Goal: Task Accomplishment & Management: Use online tool/utility

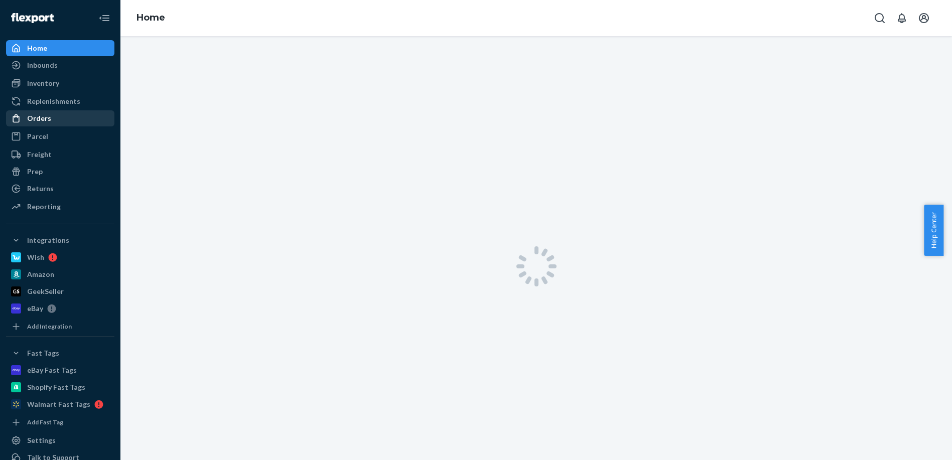
click at [50, 110] on link "Orders" at bounding box center [60, 118] width 108 height 16
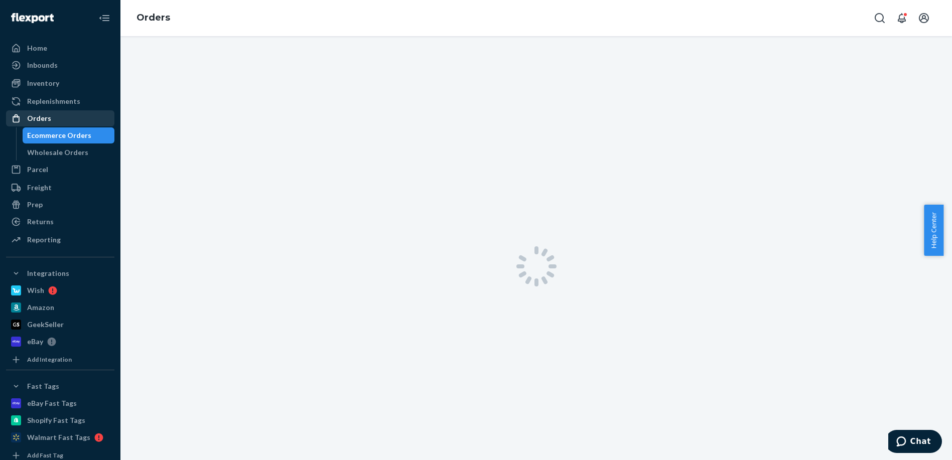
click at [63, 118] on div "Orders" at bounding box center [60, 118] width 106 height 14
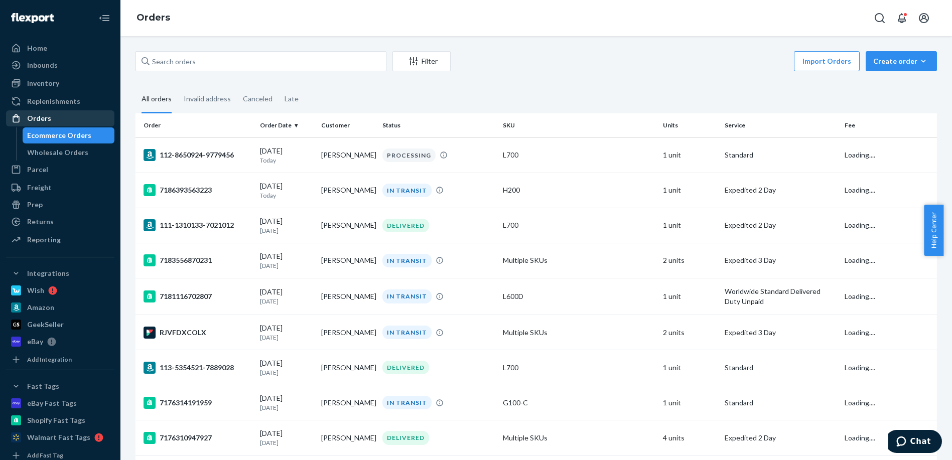
click at [32, 117] on div "Orders" at bounding box center [39, 118] width 24 height 10
click at [239, 62] on input "text" at bounding box center [260, 61] width 251 height 20
paste input "Darlene Wright"
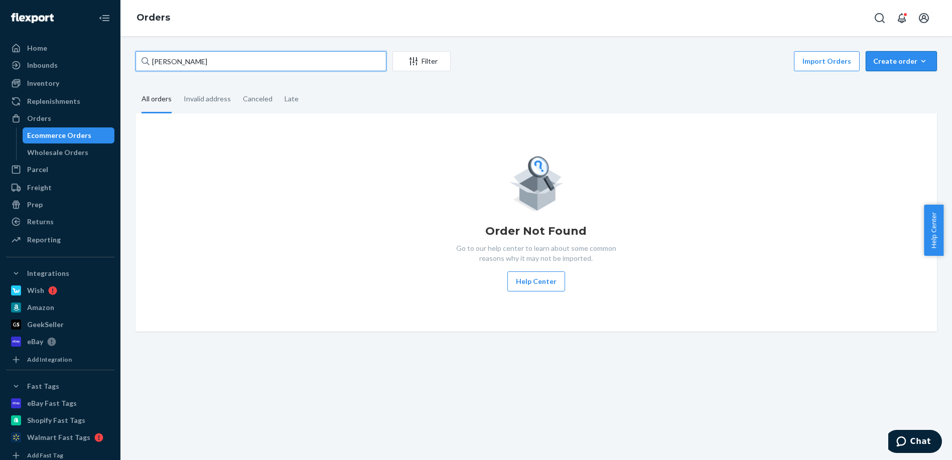
type input "Darlene Wright"
click at [876, 69] on button "Create order Ecommerce order Removal order" at bounding box center [901, 61] width 71 height 20
click at [868, 90] on button "Ecommerce order" at bounding box center [916, 86] width 96 height 22
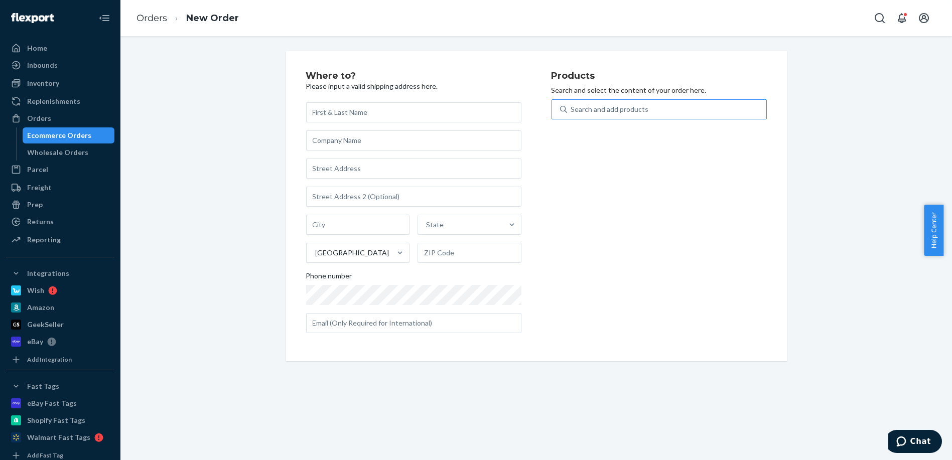
click at [679, 109] on div "Search and add products" at bounding box center [666, 109] width 199 height 18
click at [572, 109] on input "Search and add products" at bounding box center [571, 109] width 1 height 10
type input "L610H"
